Goal: Transaction & Acquisition: Obtain resource

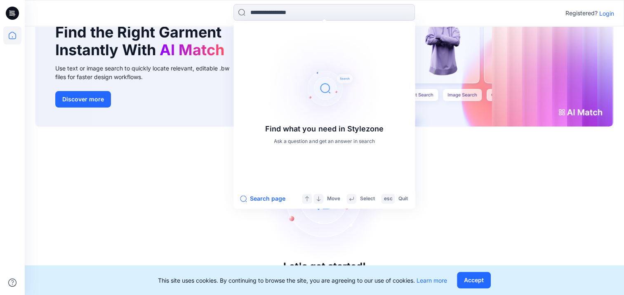
click at [471, 176] on div "Let's get started! Click New to add a style or create a folder." at bounding box center [325, 211] width 580 height 149
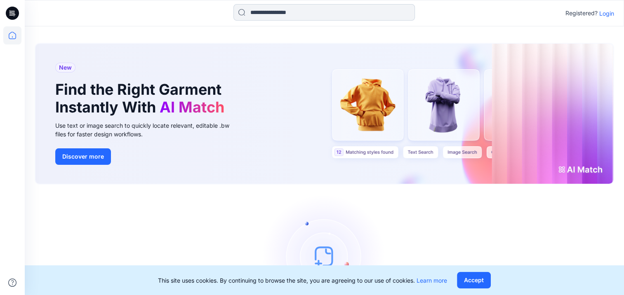
click at [269, 12] on input at bounding box center [325, 12] width 182 height 17
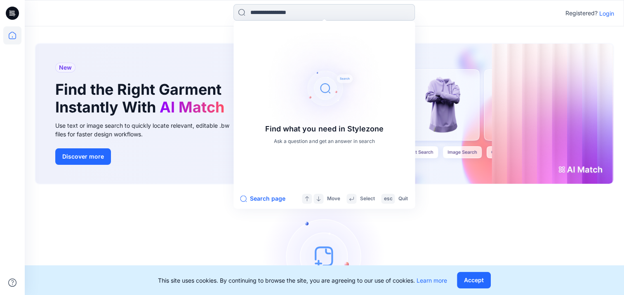
paste input "**********"
type input "**********"
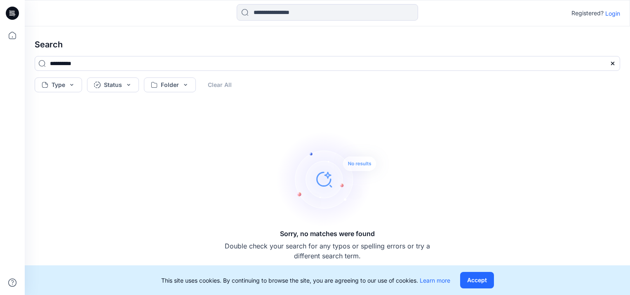
click at [620, 10] on p "Login" at bounding box center [613, 13] width 15 height 9
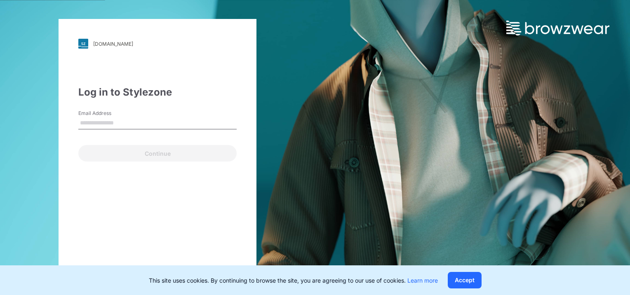
click at [94, 124] on input "Email Address" at bounding box center [157, 123] width 158 height 12
type input "**********"
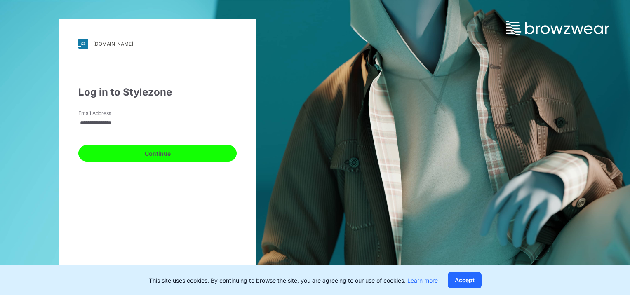
click at [96, 149] on button "Continue" at bounding box center [157, 153] width 158 height 17
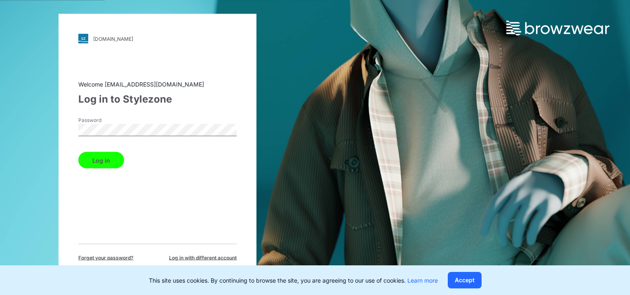
click at [78, 152] on button "Log in" at bounding box center [101, 160] width 46 height 17
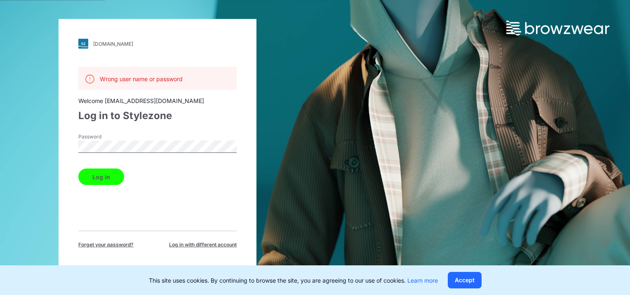
click at [94, 245] on span "Forget your password?" at bounding box center [105, 244] width 55 height 7
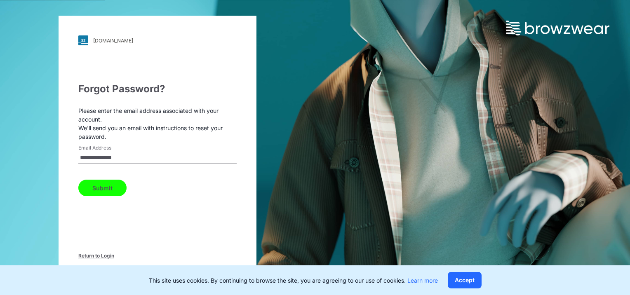
click at [109, 183] on button "Submit" at bounding box center [102, 188] width 48 height 17
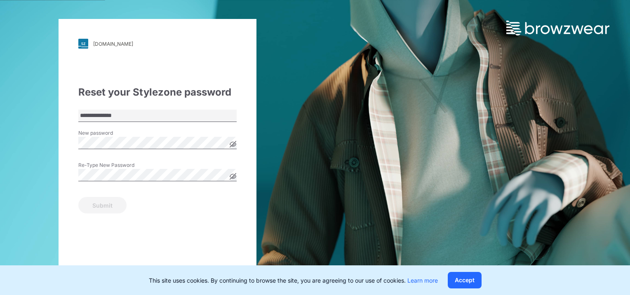
click at [233, 144] on icon at bounding box center [233, 144] width 7 height 7
click at [75, 144] on div "**********" at bounding box center [158, 147] width 198 height 257
click at [101, 205] on button "Submit" at bounding box center [102, 205] width 48 height 17
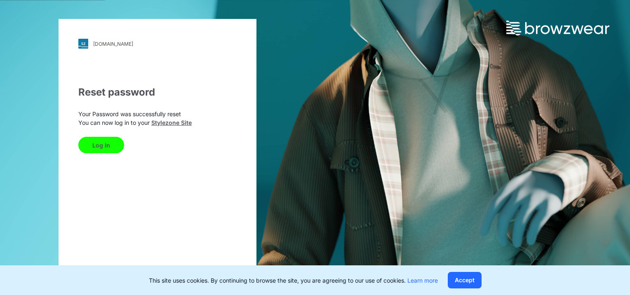
click at [102, 144] on button "Log In" at bounding box center [101, 145] width 46 height 17
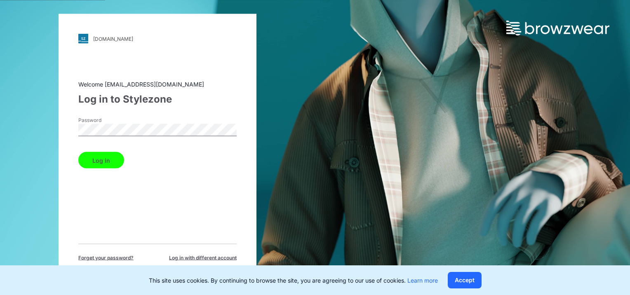
click at [78, 152] on button "Log in" at bounding box center [101, 160] width 46 height 17
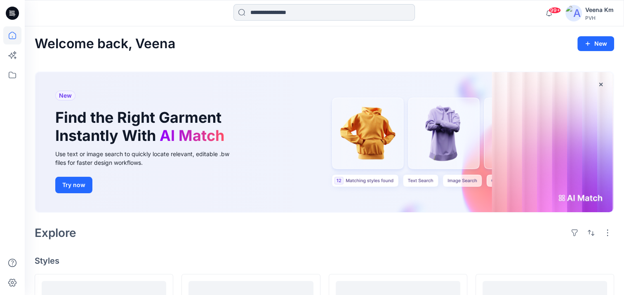
click at [259, 13] on input at bounding box center [325, 12] width 182 height 17
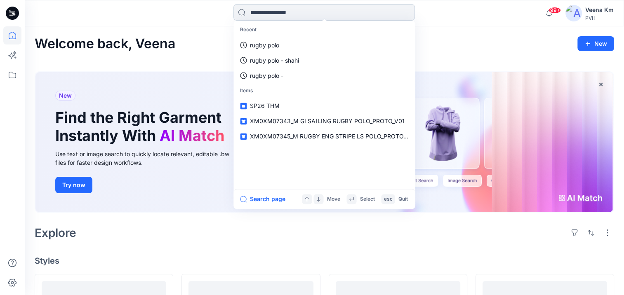
paste input "**********"
type input "**********"
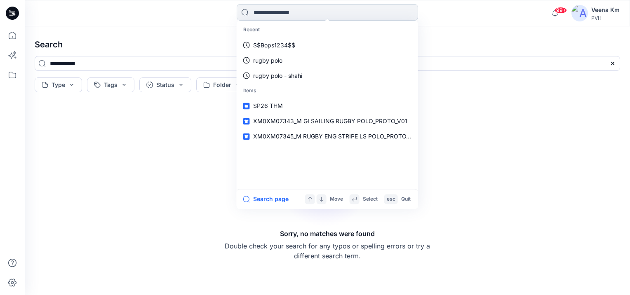
click at [267, 13] on input at bounding box center [328, 12] width 182 height 17
paste input "**********"
type input "**********"
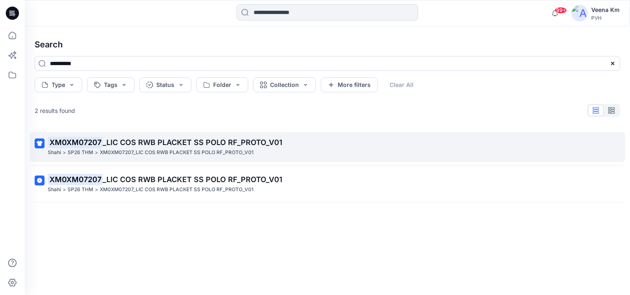
click at [90, 147] on mark "XM0XM07207" at bounding box center [75, 143] width 55 height 12
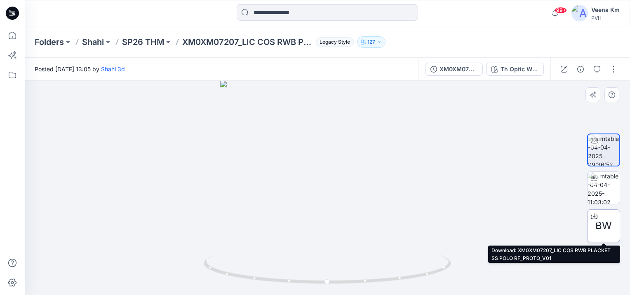
click at [596, 215] on icon at bounding box center [594, 216] width 7 height 7
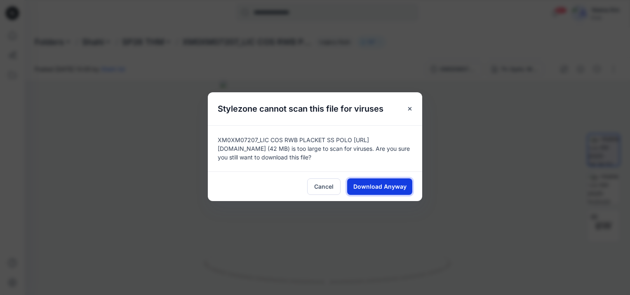
click at [392, 185] on span "Download Anyway" at bounding box center [380, 186] width 53 height 9
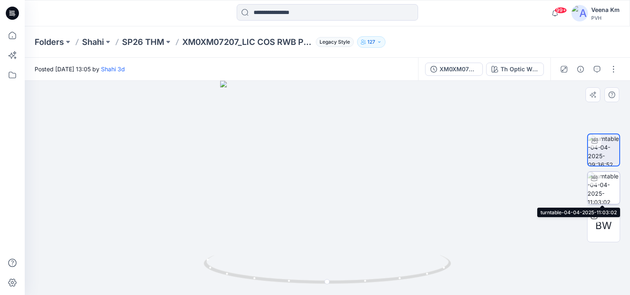
click at [602, 185] on img at bounding box center [604, 188] width 32 height 32
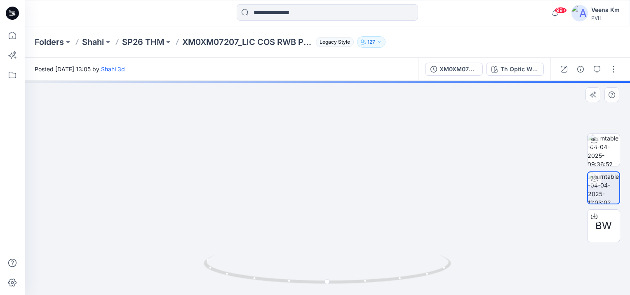
drag, startPoint x: 334, startPoint y: 149, endPoint x: 346, endPoint y: 250, distance: 101.8
click at [347, 251] on img at bounding box center [327, 7] width 937 height 576
drag, startPoint x: 345, startPoint y: 167, endPoint x: 332, endPoint y: 295, distance: 128.6
click at [335, 295] on html "99+ Notifications Unisource Trend shared XW0XW09109 - W VARSITY CREST FLEECE SW…" at bounding box center [315, 147] width 630 height 295
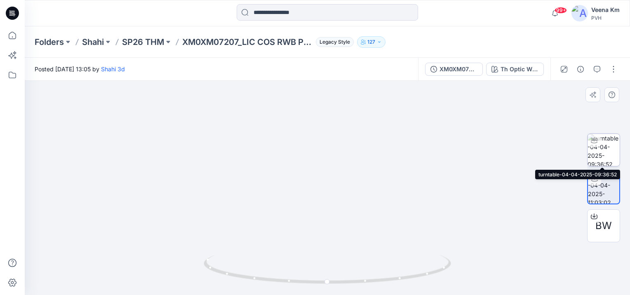
click at [609, 145] on img at bounding box center [604, 150] width 32 height 32
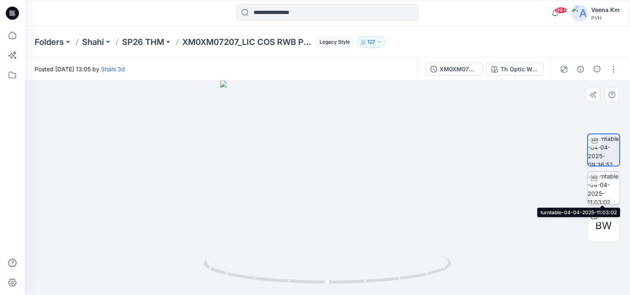
click at [605, 192] on img at bounding box center [604, 188] width 32 height 32
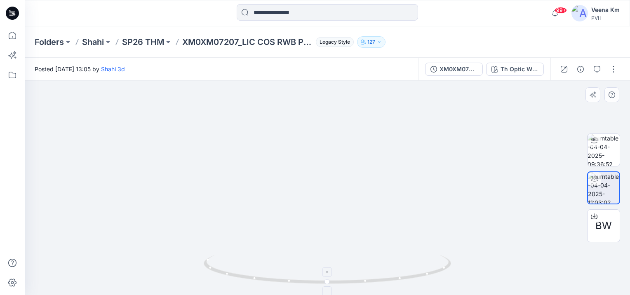
drag, startPoint x: 355, startPoint y: 148, endPoint x: 354, endPoint y: 259, distance: 111.0
click at [355, 259] on div at bounding box center [328, 188] width 606 height 215
drag, startPoint x: 334, startPoint y: 206, endPoint x: 337, endPoint y: 240, distance: 34.0
click at [339, 243] on img at bounding box center [331, 119] width 817 height 352
click at [467, 139] on img at bounding box center [327, 174] width 365 height 242
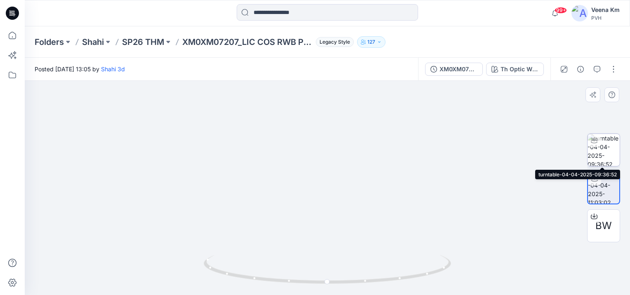
click at [606, 150] on img at bounding box center [604, 150] width 32 height 32
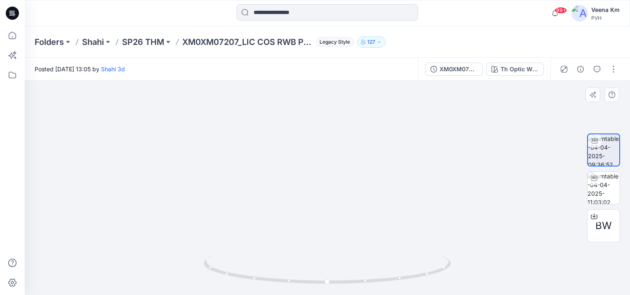
drag, startPoint x: 359, startPoint y: 222, endPoint x: 362, endPoint y: 246, distance: 24.5
click at [363, 254] on img at bounding box center [327, 38] width 817 height 516
drag, startPoint x: 351, startPoint y: 187, endPoint x: 345, endPoint y: 245, distance: 58.0
click at [345, 245] on img at bounding box center [339, 87] width 817 height 415
